Goal: Communication & Community: Ask a question

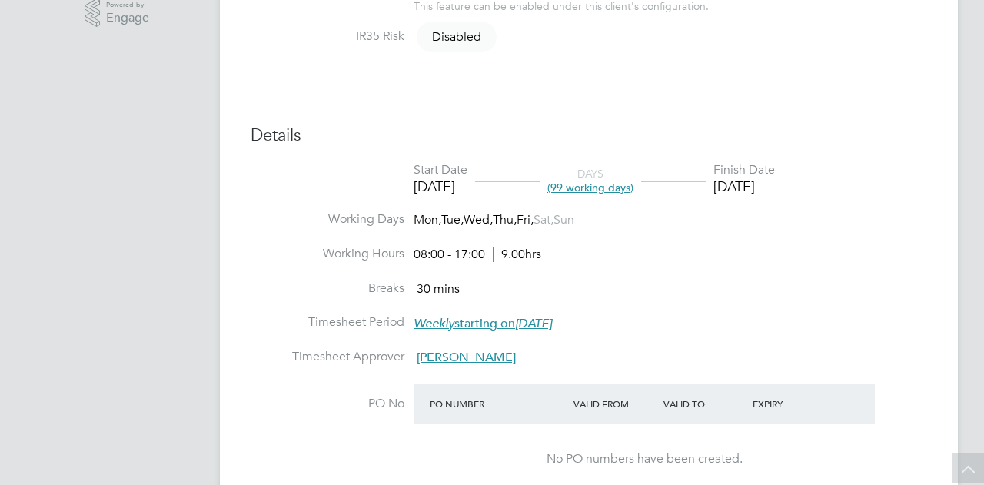
scroll to position [461, 0]
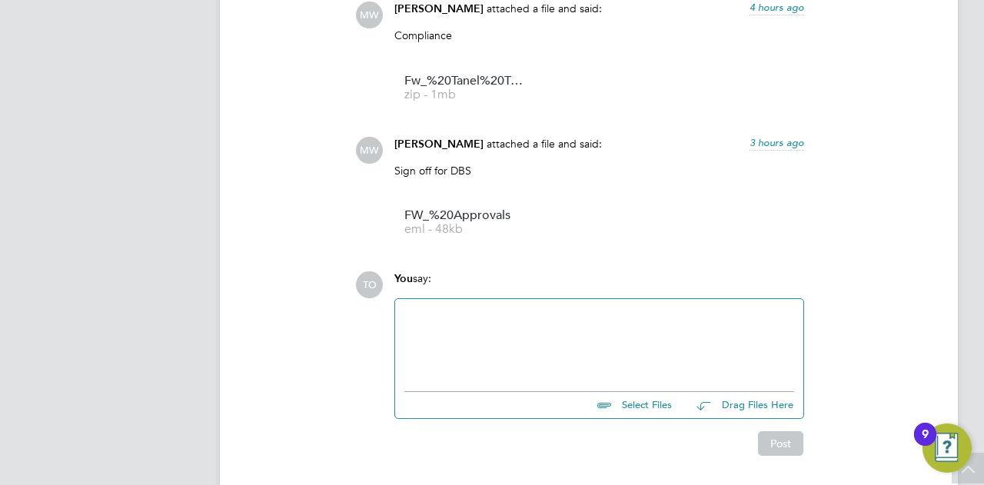
click at [461, 322] on div at bounding box center [599, 341] width 390 height 66
click at [524, 314] on div "Can confrim his howm adress please" at bounding box center [599, 341] width 390 height 66
drag, startPoint x: 544, startPoint y: 318, endPoint x: 516, endPoint y: 320, distance: 28.5
click at [516, 320] on div "Can confrim his howm adress please" at bounding box center [599, 341] width 390 height 66
drag, startPoint x: 502, startPoint y: 318, endPoint x: 514, endPoint y: 316, distance: 11.6
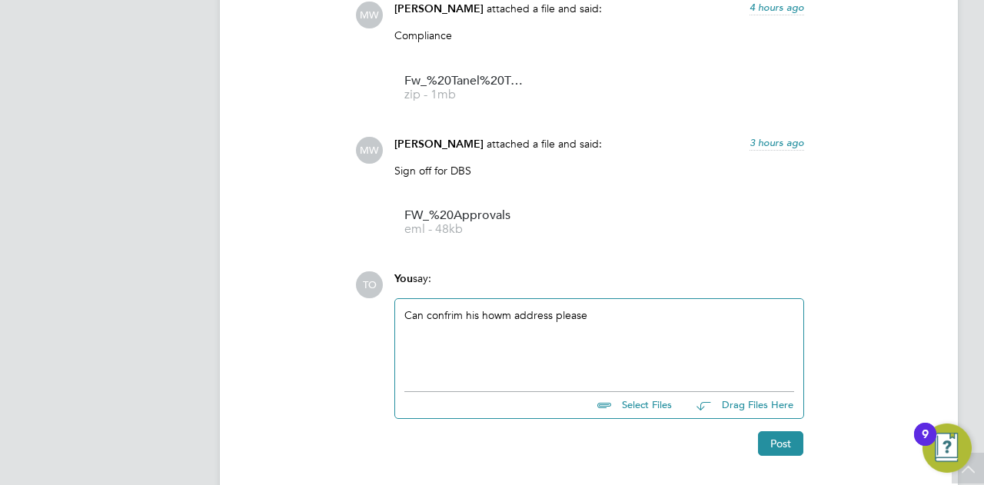
click at [504, 317] on div "Can confrim his howm address please" at bounding box center [599, 341] width 390 height 66
drag, startPoint x: 509, startPoint y: 319, endPoint x: 481, endPoint y: 318, distance: 27.7
click at [481, 318] on div "Can confrim his howm address please" at bounding box center [599, 341] width 390 height 66
drag, startPoint x: 489, startPoint y: 318, endPoint x: 538, endPoint y: 327, distance: 50.1
click at [540, 327] on div "Can confrim his howm address please" at bounding box center [599, 341] width 390 height 66
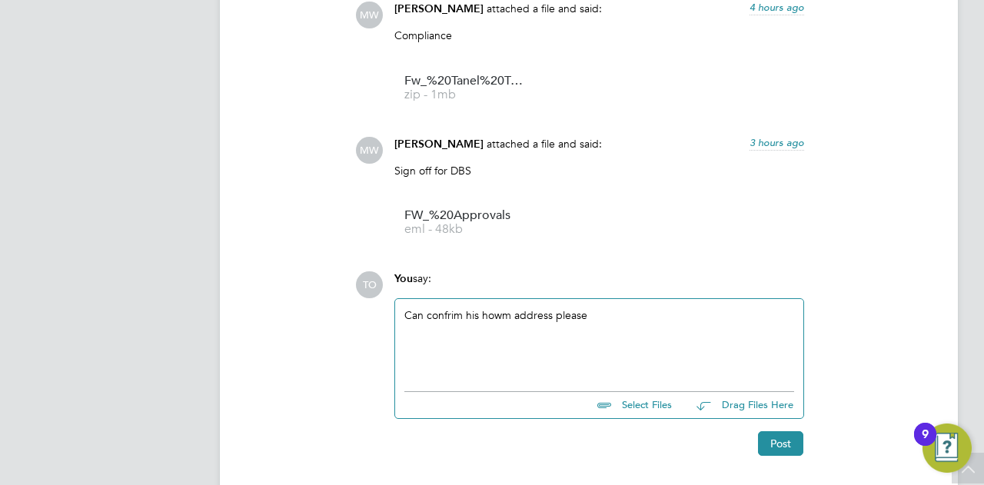
click at [512, 314] on div "Can confrim his howm address please" at bounding box center [599, 341] width 390 height 66
drag, startPoint x: 464, startPoint y: 311, endPoint x: 430, endPoint y: 318, distance: 34.4
click at [430, 318] on div "Can confrim his home address please" at bounding box center [599, 341] width 390 height 66
click at [783, 445] on button "Post" at bounding box center [780, 443] width 45 height 25
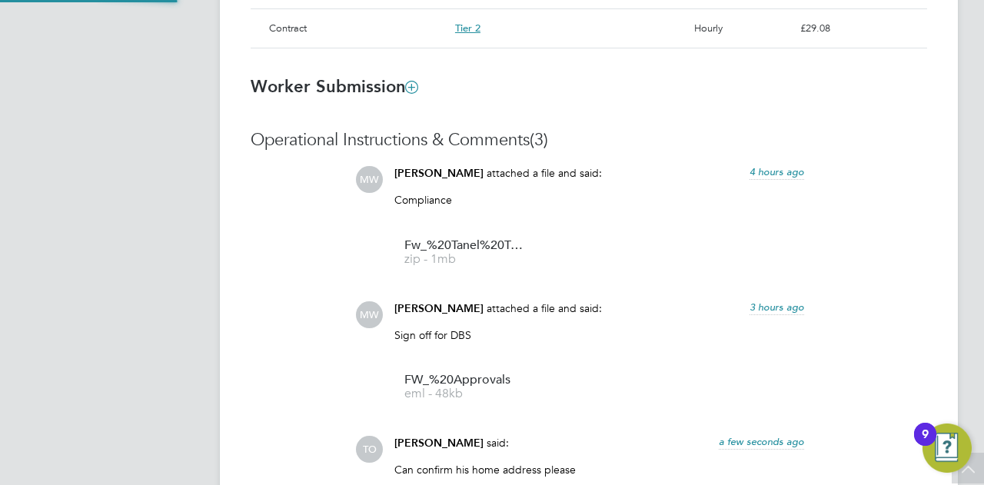
scroll to position [999, 0]
